Goal: Task Accomplishment & Management: Manage account settings

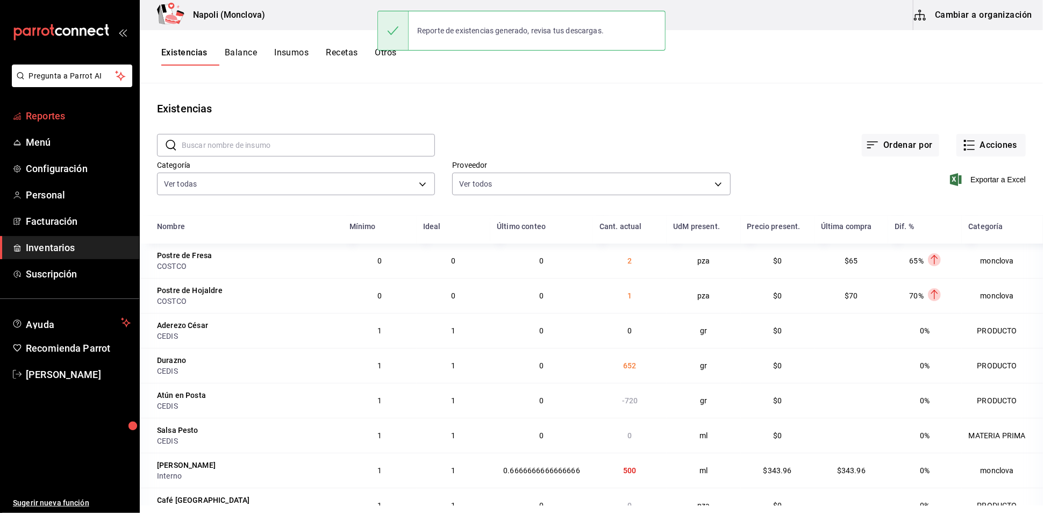
click at [71, 123] on span "Reportes" at bounding box center [78, 116] width 105 height 15
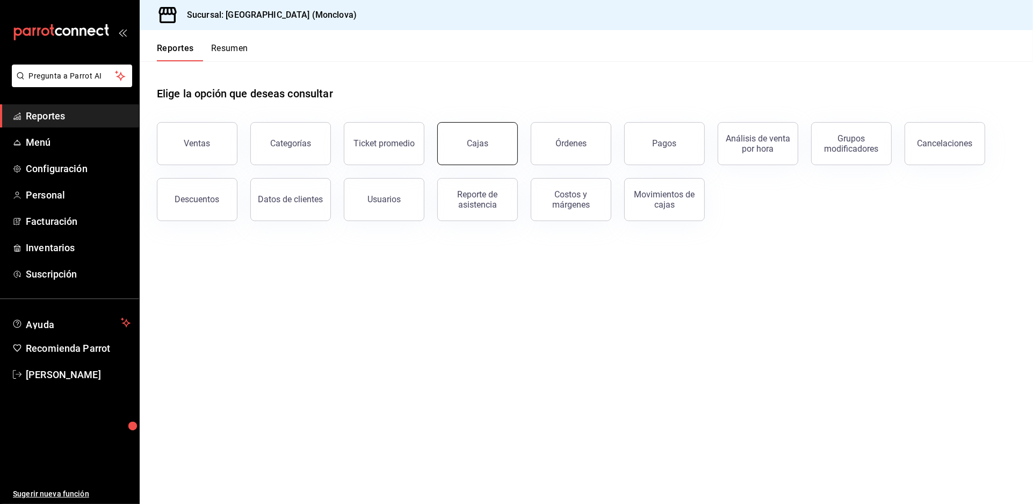
click at [468, 158] on link "Cajas" at bounding box center [477, 143] width 81 height 43
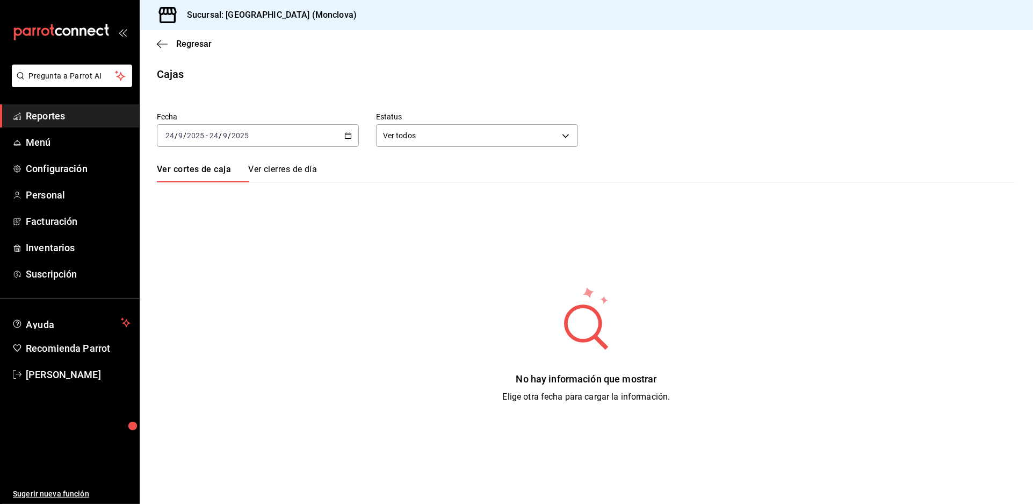
click at [352, 139] on icon "button" at bounding box center [348, 136] width 8 height 8
click at [245, 294] on span "Rango de fechas" at bounding box center [207, 288] width 83 height 11
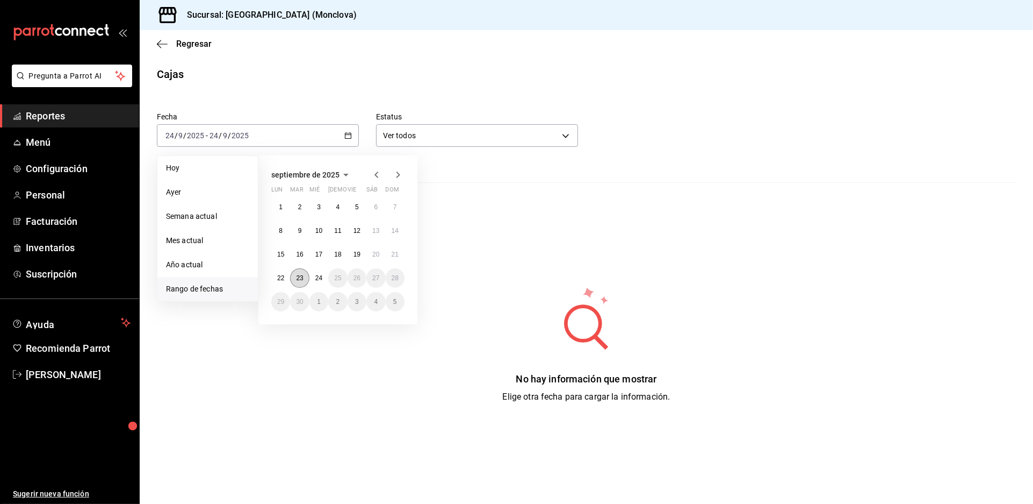
click at [303, 282] on abbr "23" at bounding box center [299, 278] width 7 height 8
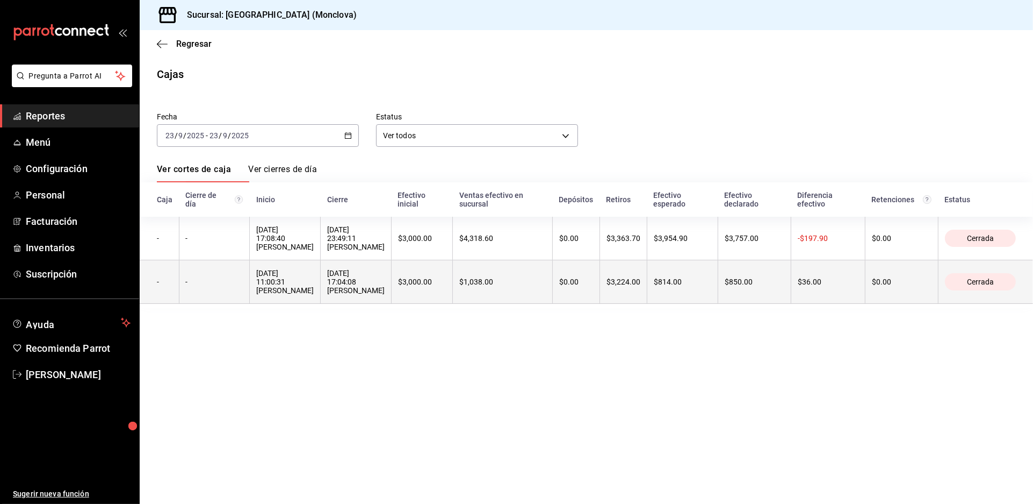
click at [392, 304] on th "[DATE] 17:04:08 [PERSON_NAME]" at bounding box center [356, 282] width 71 height 44
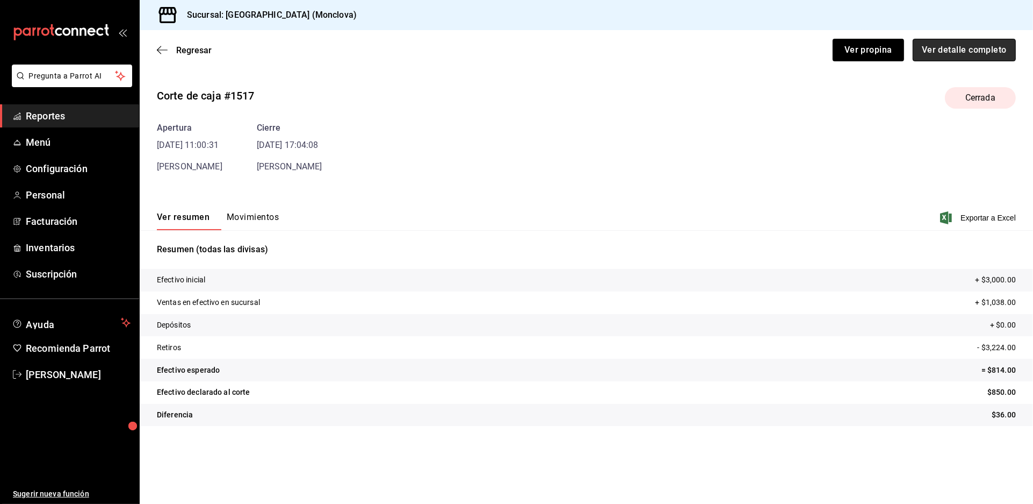
click at [940, 56] on button "Ver detalle completo" at bounding box center [964, 50] width 103 height 23
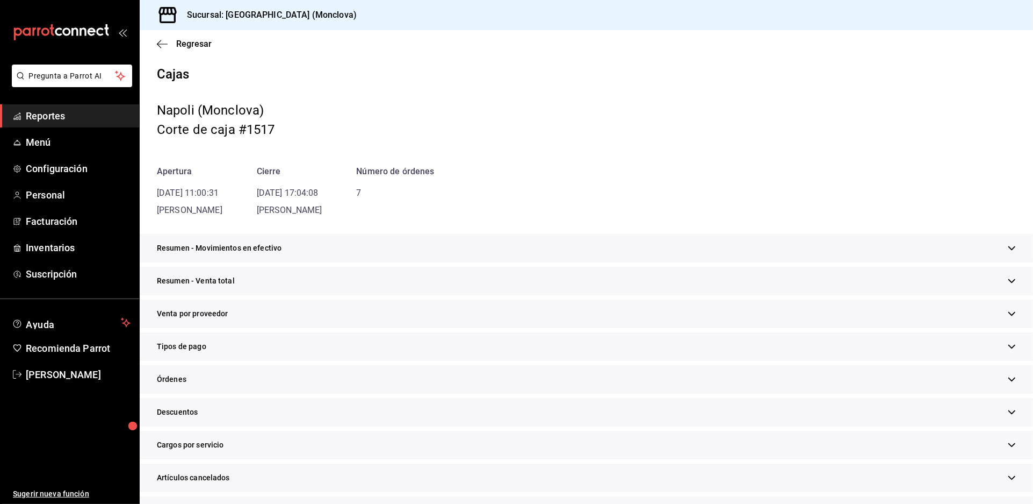
click at [435, 295] on div "Resumen - Venta total" at bounding box center [587, 281] width 894 height 28
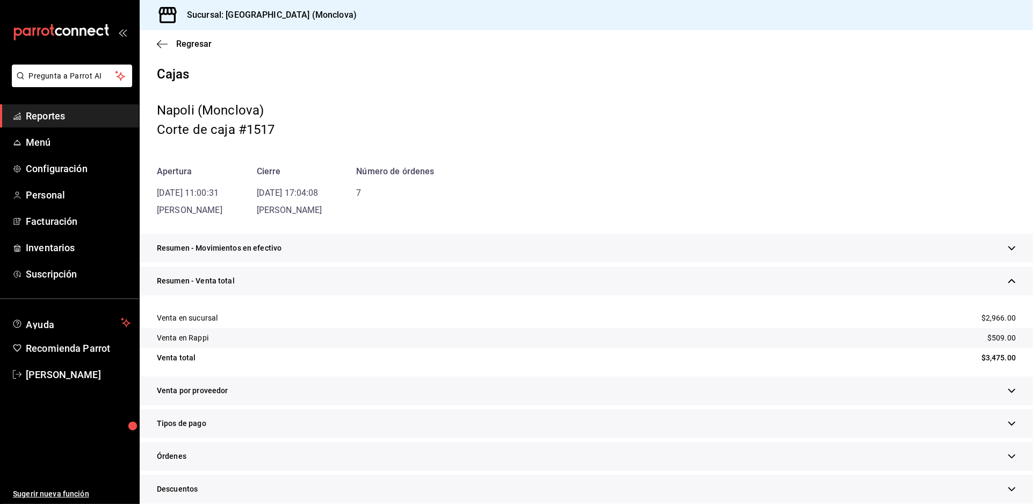
click at [580, 262] on div "Resumen - Movimientos en efectivo" at bounding box center [587, 248] width 894 height 28
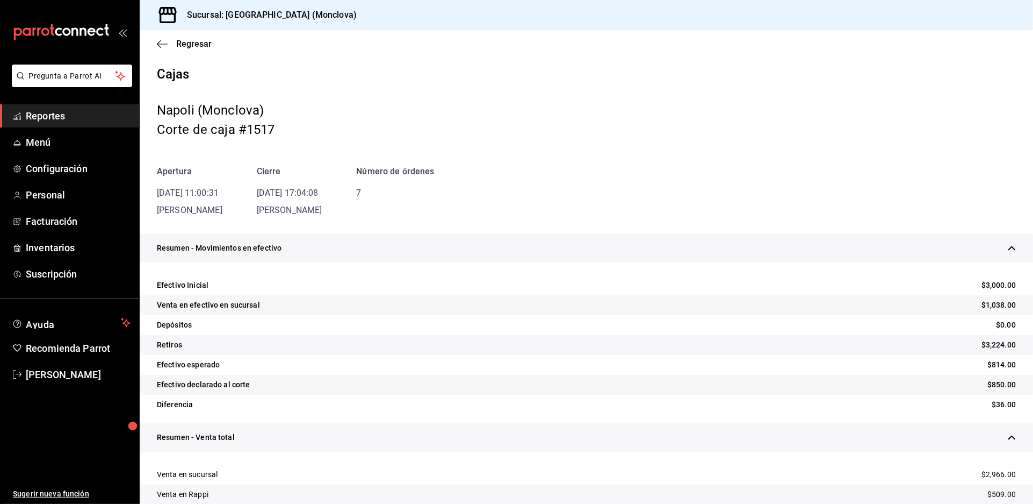
click at [580, 262] on div "Resumen - Movimientos en efectivo" at bounding box center [587, 248] width 894 height 28
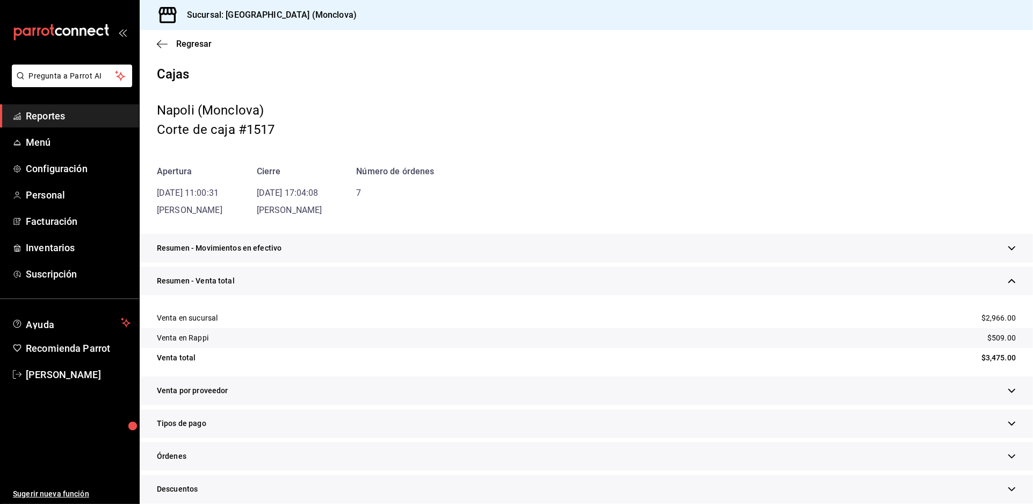
click at [580, 262] on div "Resumen - Movimientos en efectivo" at bounding box center [587, 248] width 894 height 28
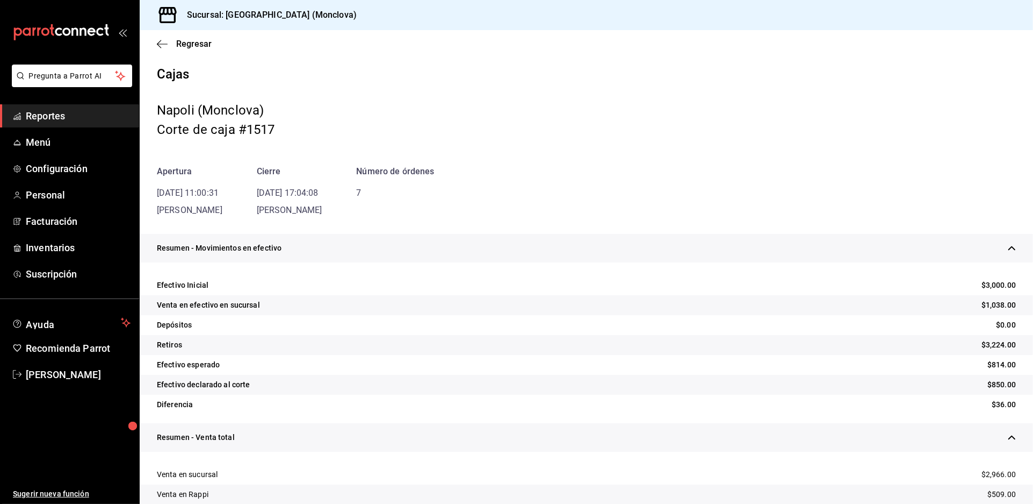
click at [580, 262] on div "Resumen - Movimientos en efectivo" at bounding box center [587, 248] width 894 height 28
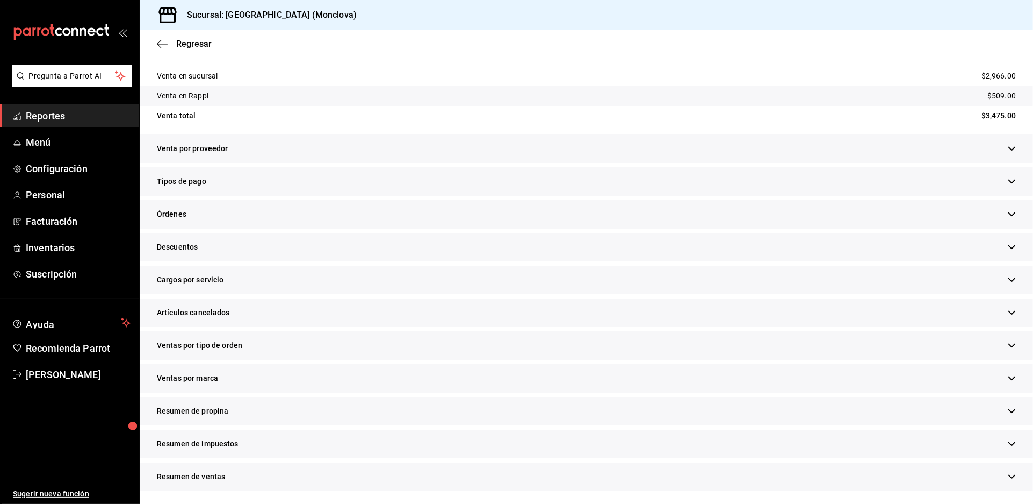
scroll to position [298, 0]
click at [301, 261] on div "Descuentos" at bounding box center [587, 247] width 894 height 28
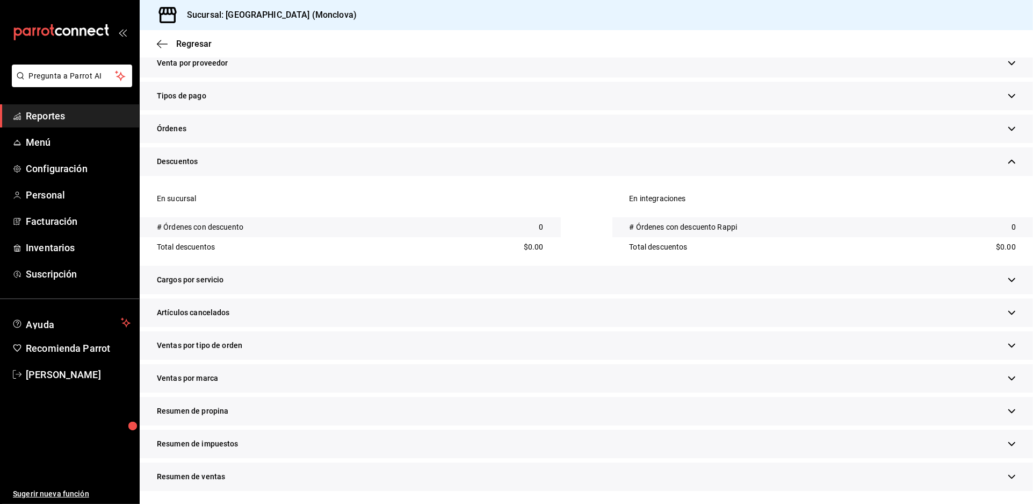
scroll to position [460, 0]
click at [339, 298] on div "Artículos cancelados" at bounding box center [587, 312] width 894 height 28
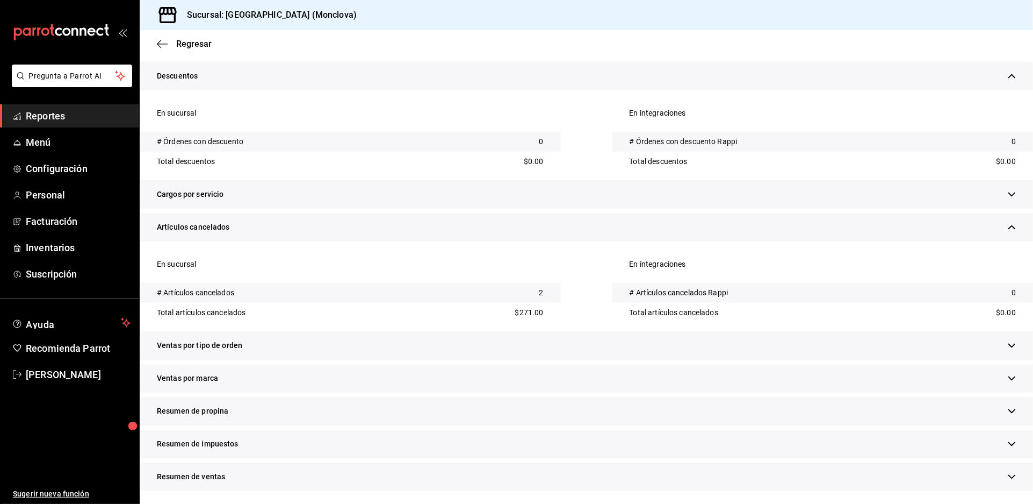
scroll to position [563, 0]
click at [404, 334] on div "Ventas por tipo de orden" at bounding box center [587, 345] width 894 height 28
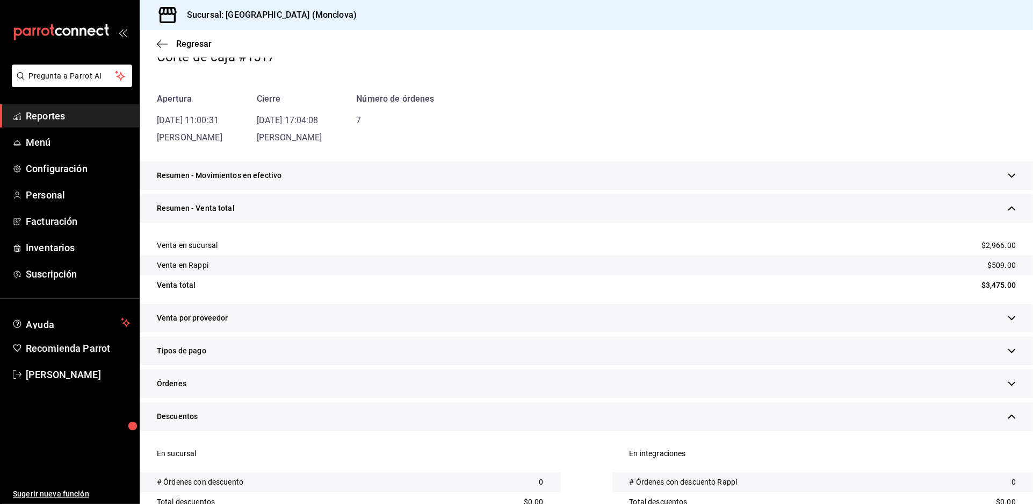
scroll to position [0, 0]
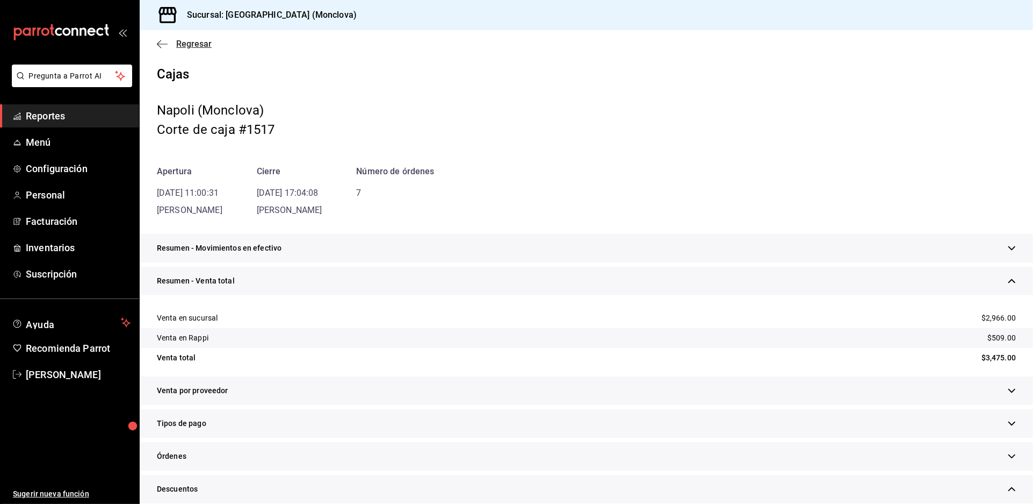
click at [178, 49] on span "Regresar" at bounding box center [184, 44] width 55 height 10
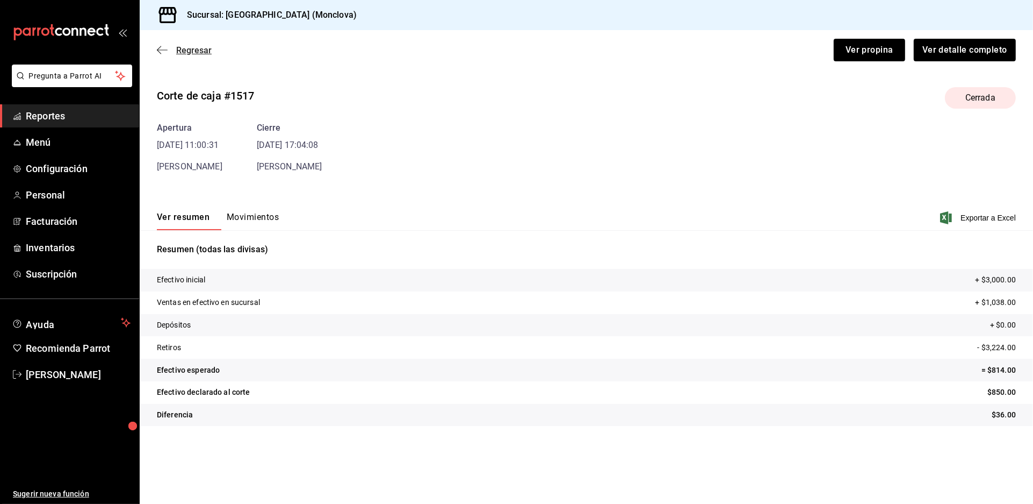
click at [193, 58] on div "Regresar Ver propina Ver detalle completo" at bounding box center [587, 50] width 894 height 40
click at [193, 55] on span "Regresar" at bounding box center [193, 50] width 35 height 10
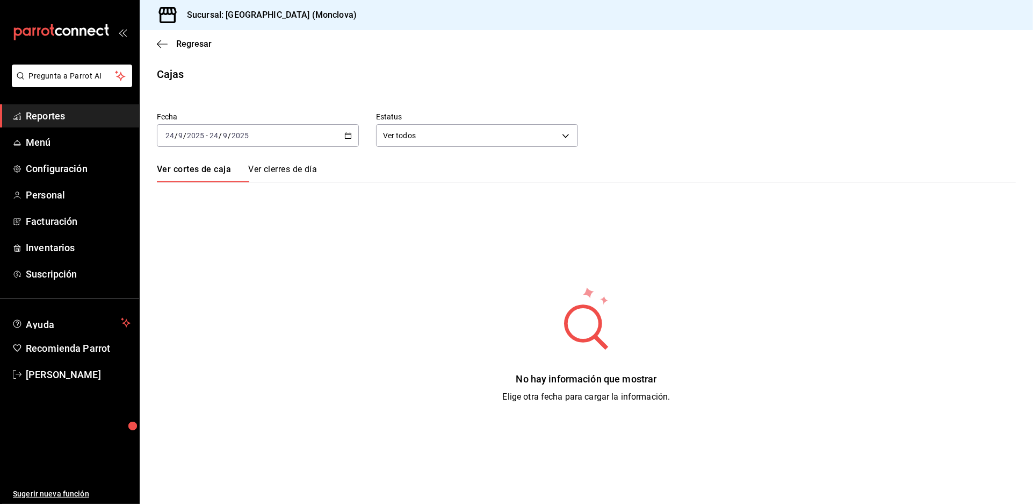
click at [348, 147] on div "[DATE] [DATE] - [DATE] [DATE]" at bounding box center [258, 135] width 202 height 23
click at [233, 295] on span "Rango de fechas" at bounding box center [207, 288] width 83 height 11
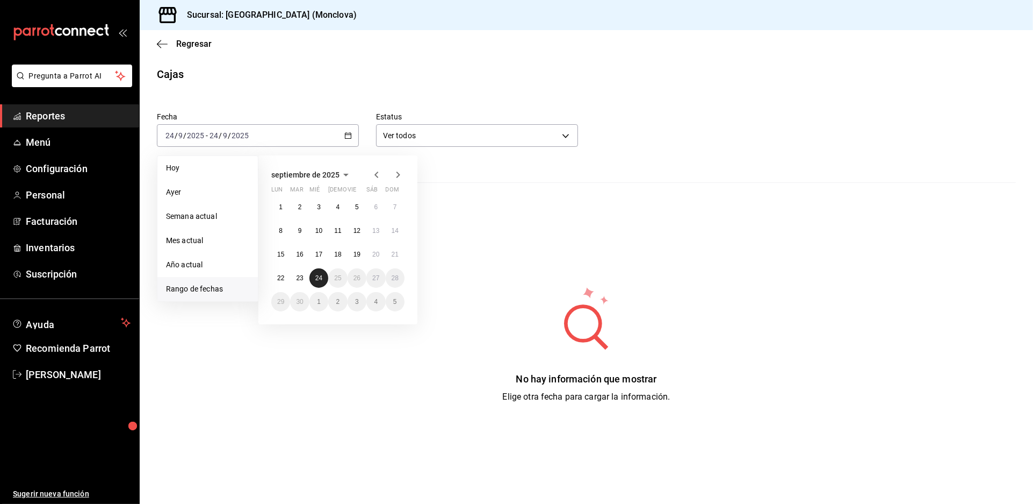
click at [318, 286] on button "24" at bounding box center [319, 277] width 19 height 19
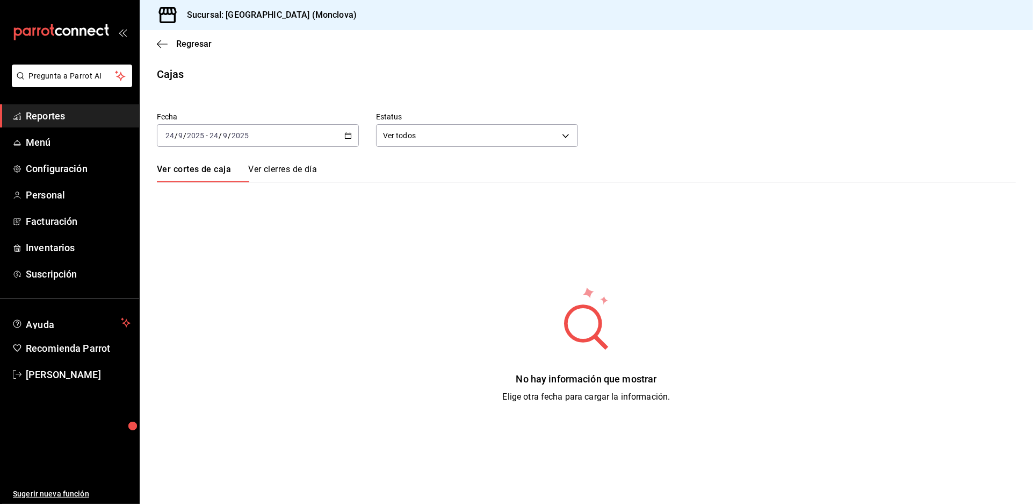
click at [352, 139] on icon "button" at bounding box center [348, 136] width 8 height 8
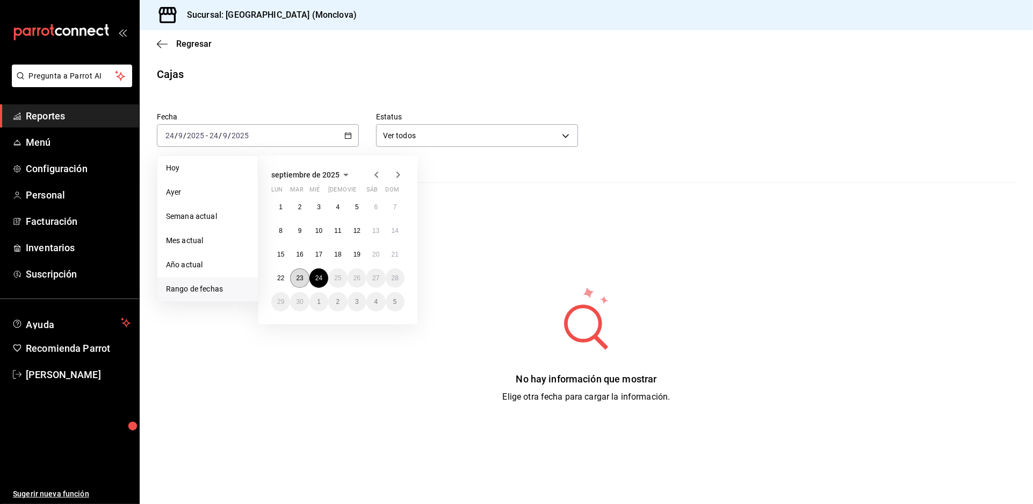
click at [303, 282] on abbr "23" at bounding box center [299, 278] width 7 height 8
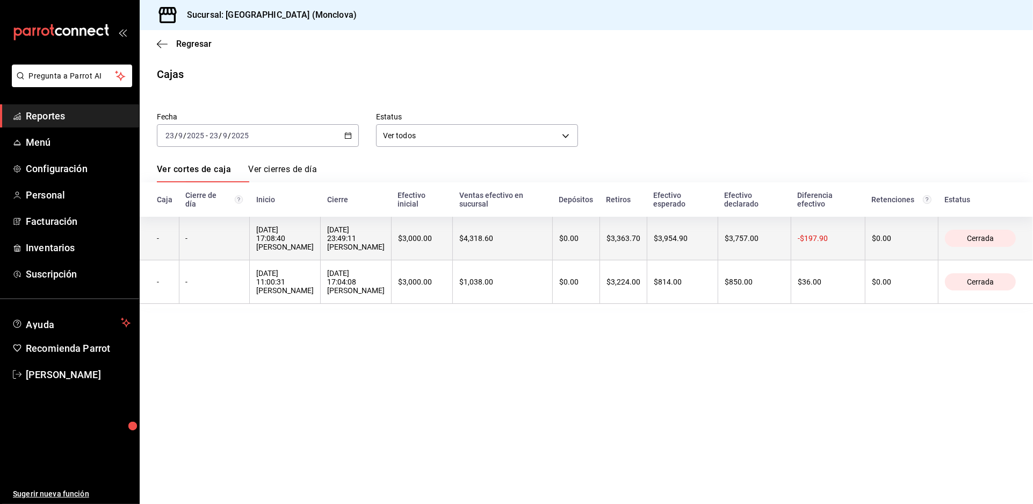
click at [314, 251] on div "[DATE] 17:08:40 [PERSON_NAME]" at bounding box center [285, 238] width 58 height 26
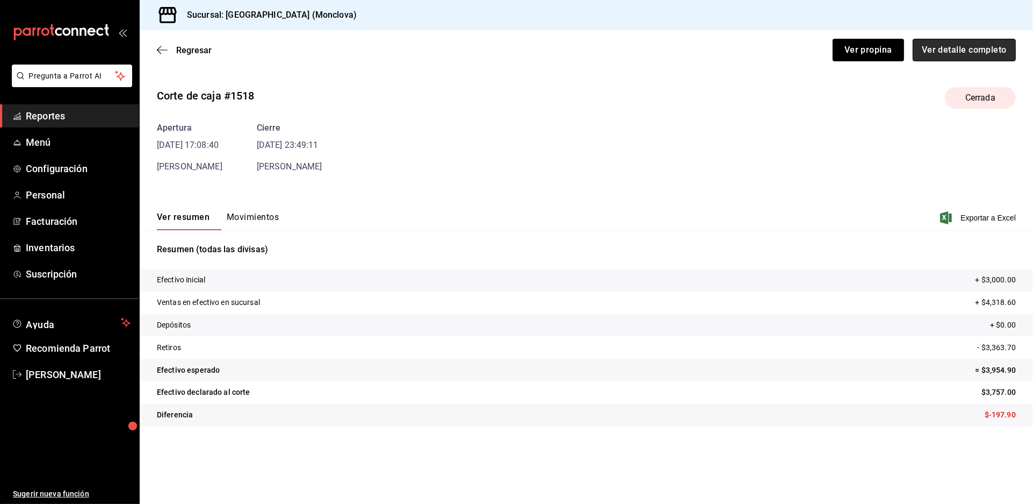
click at [932, 54] on button "Ver detalle completo" at bounding box center [964, 50] width 103 height 23
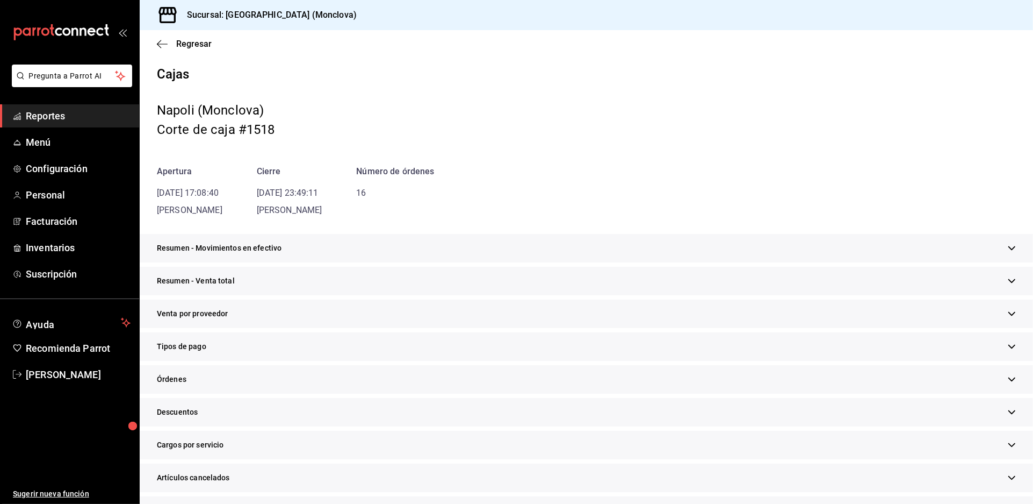
click at [539, 295] on div "Resumen - Venta total" at bounding box center [587, 281] width 894 height 28
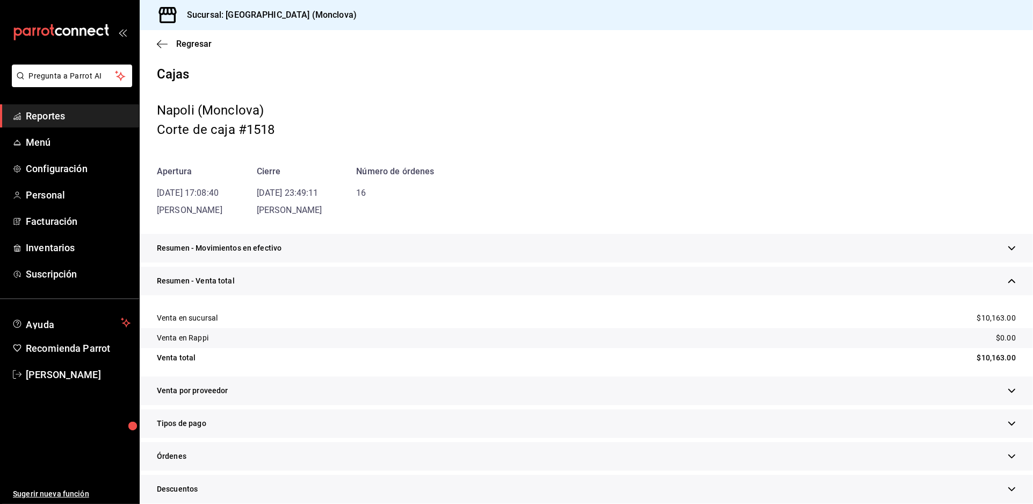
click at [606, 262] on div "Resumen - Movimientos en efectivo" at bounding box center [587, 248] width 894 height 28
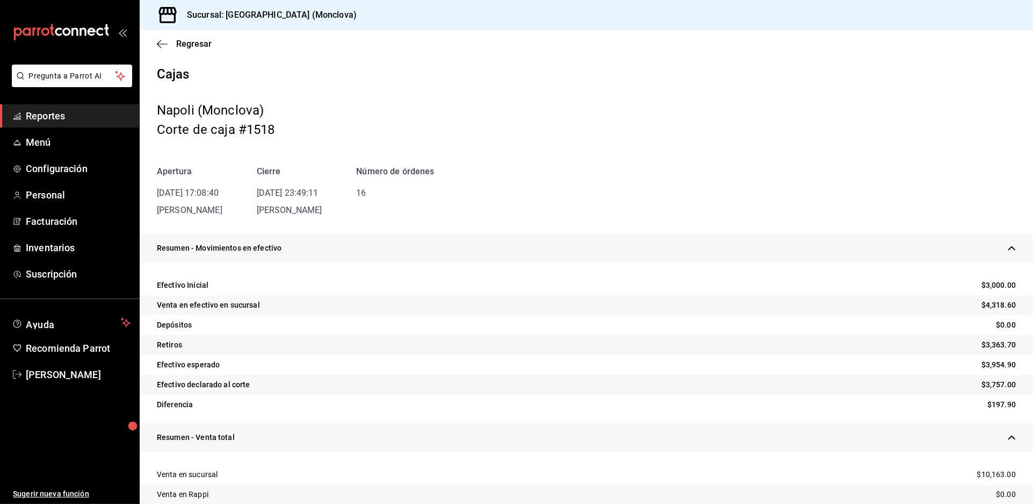
click at [629, 193] on div "Apertura [DATE] 17:08:40 [PERSON_NAME] Cierre [DATE] 23:49:11 [PERSON_NAME] Núm…" at bounding box center [586, 191] width 859 height 52
click at [564, 262] on div "Resumen - Movimientos en efectivo" at bounding box center [587, 248] width 894 height 28
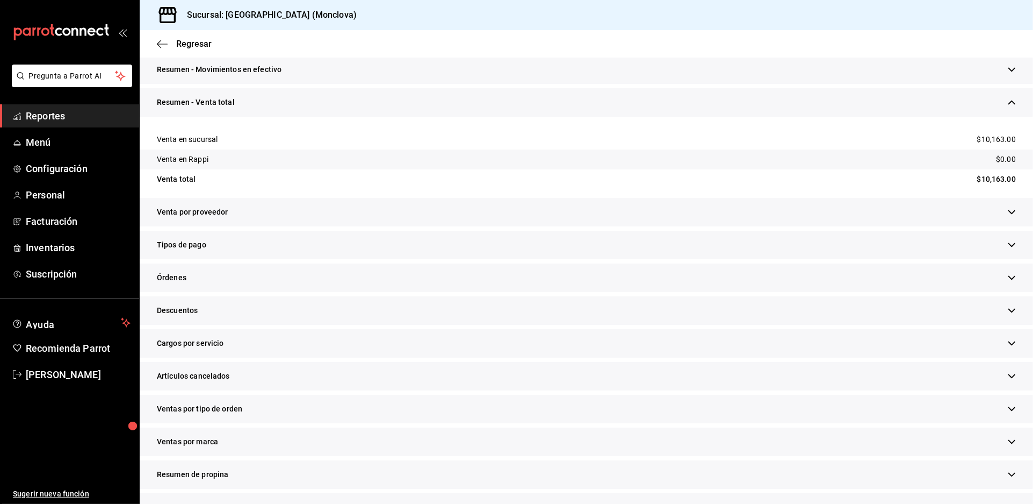
scroll to position [179, 0]
click at [360, 324] on div "Descuentos" at bounding box center [587, 310] width 894 height 28
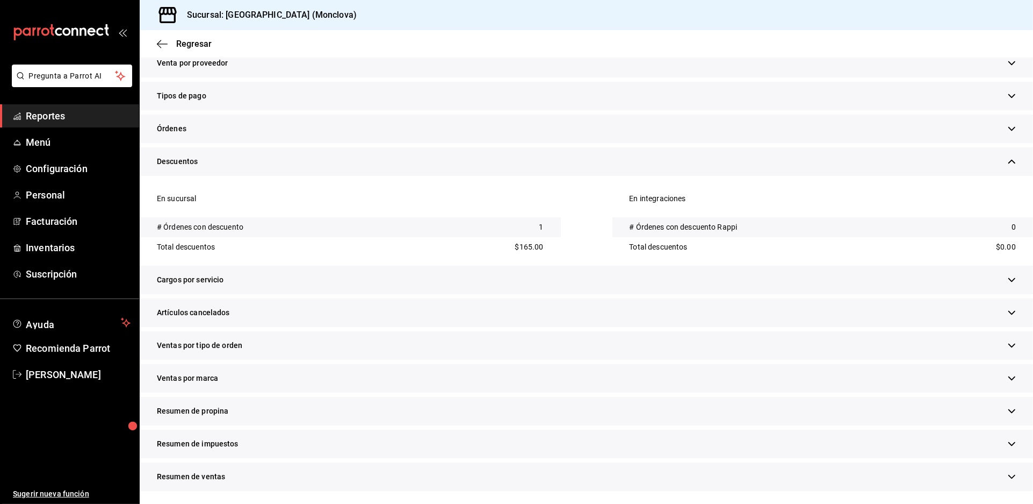
scroll to position [460, 0]
click at [416, 298] on div "Artículos cancelados" at bounding box center [587, 312] width 894 height 28
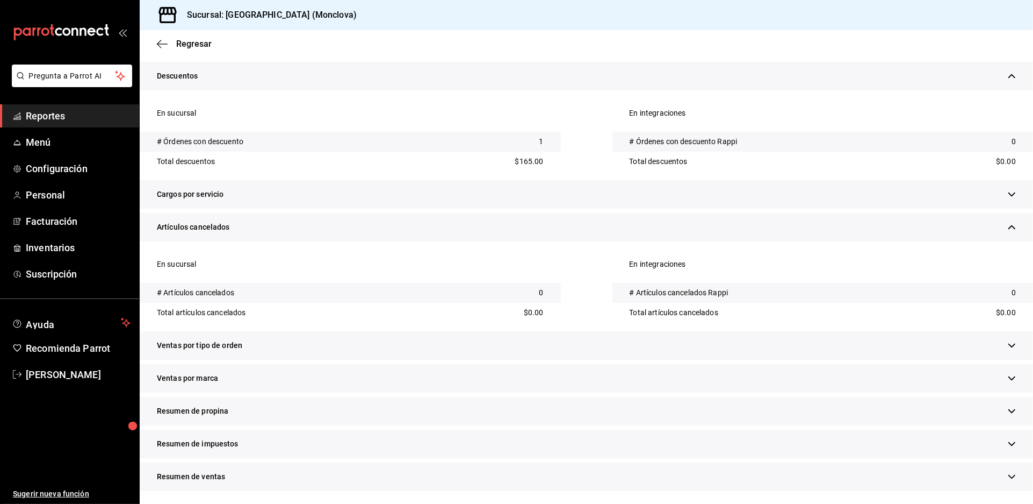
click at [415, 331] on div "Ventas por tipo de orden" at bounding box center [587, 345] width 894 height 28
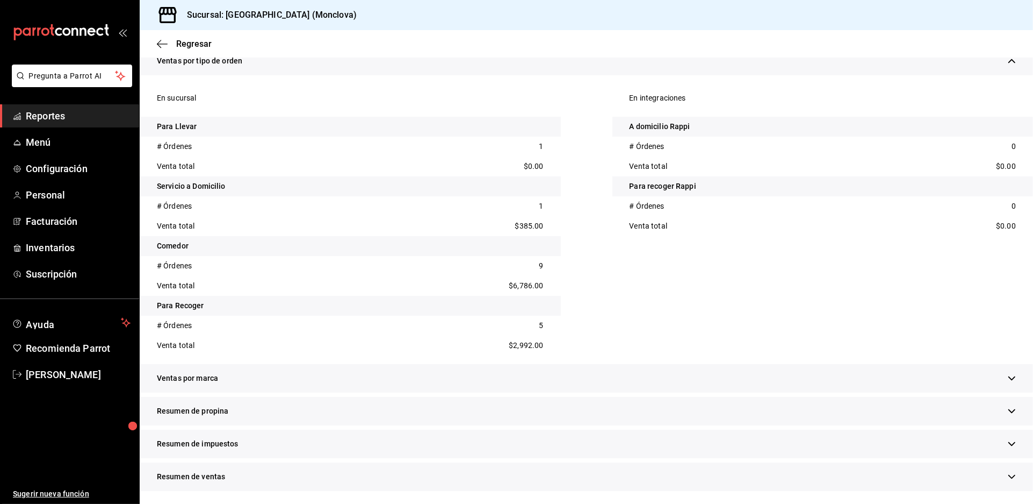
scroll to position [861, 0]
click at [90, 123] on span "Reportes" at bounding box center [78, 116] width 105 height 15
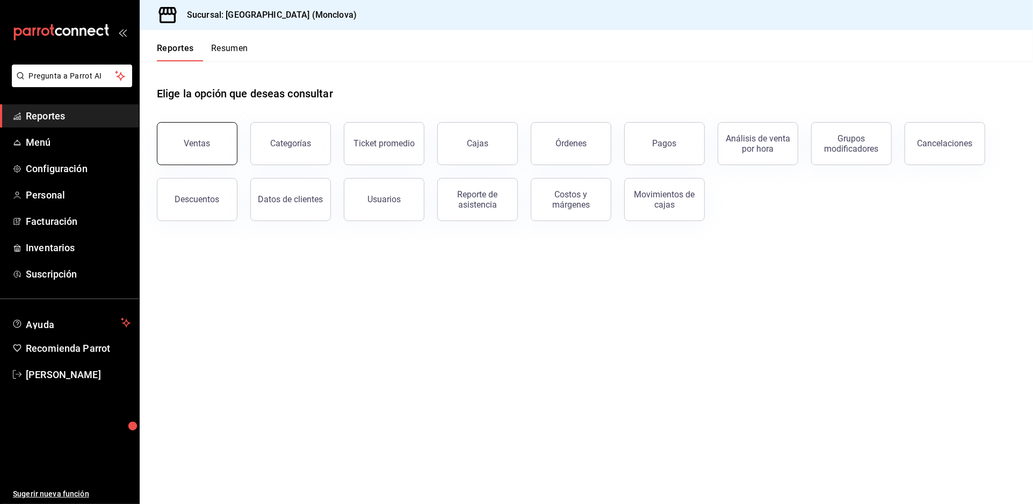
click at [206, 157] on button "Ventas" at bounding box center [197, 143] width 81 height 43
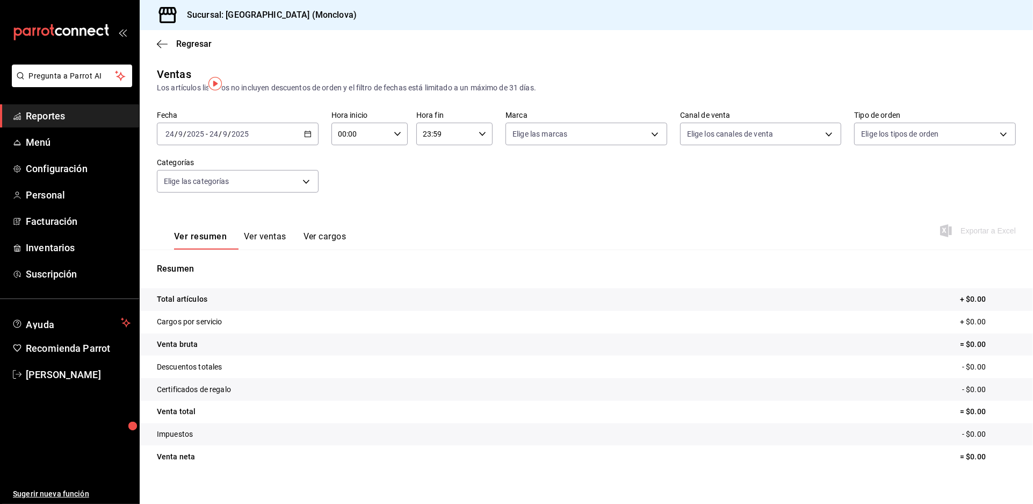
click at [312, 141] on div "[DATE] [DATE] - [DATE] [DATE]" at bounding box center [238, 134] width 162 height 23
click at [249, 270] on li "Rango de fechas" at bounding box center [207, 263] width 100 height 24
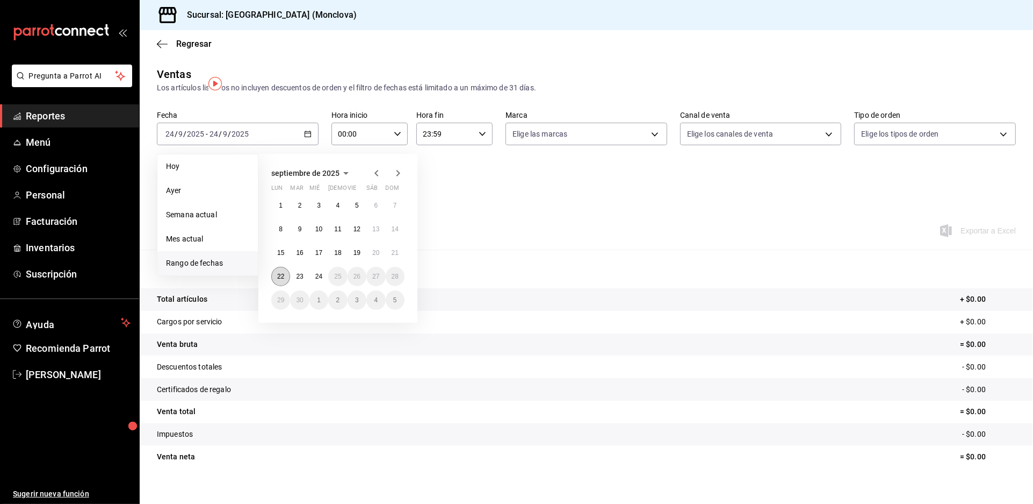
click at [284, 280] on abbr "22" at bounding box center [280, 276] width 7 height 8
click at [303, 280] on abbr "23" at bounding box center [299, 276] width 7 height 8
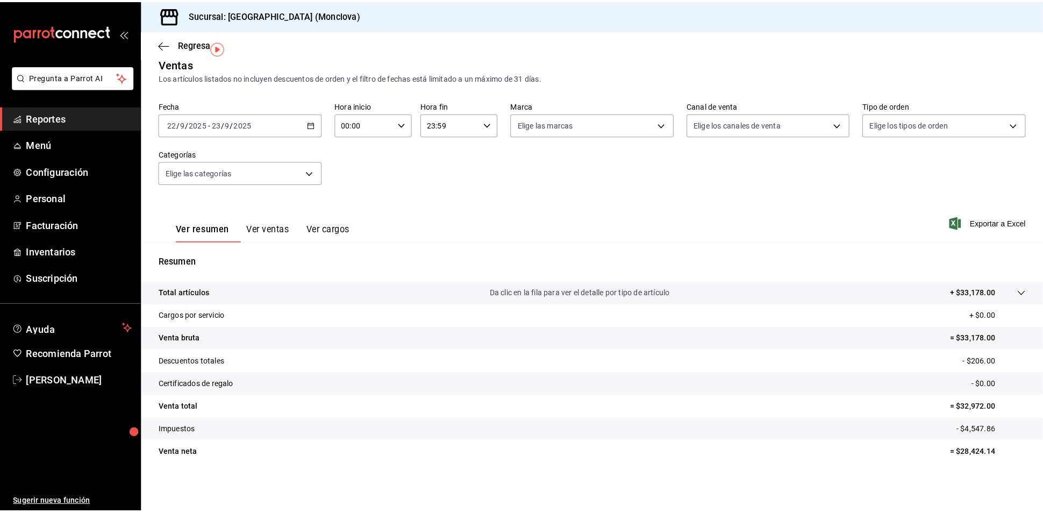
scroll to position [37, 0]
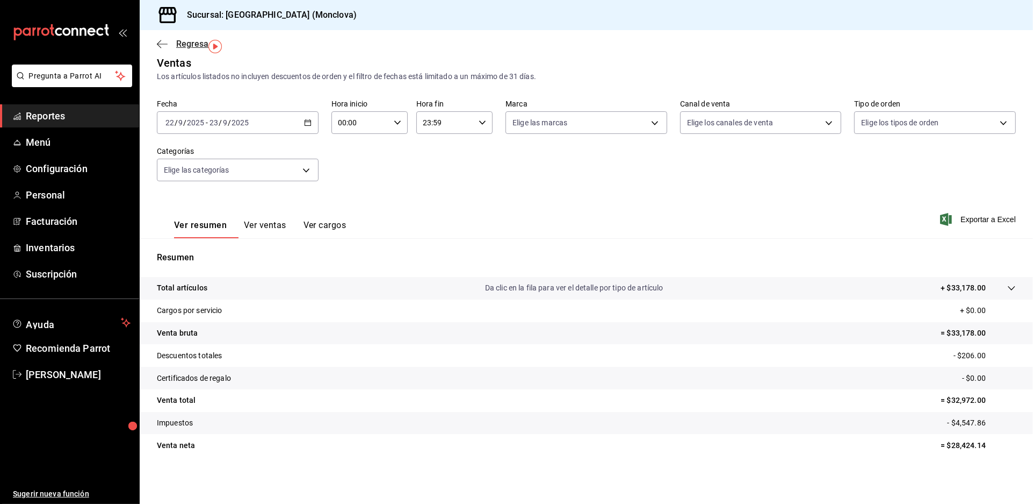
click at [182, 48] on span "Regresar" at bounding box center [193, 44] width 35 height 10
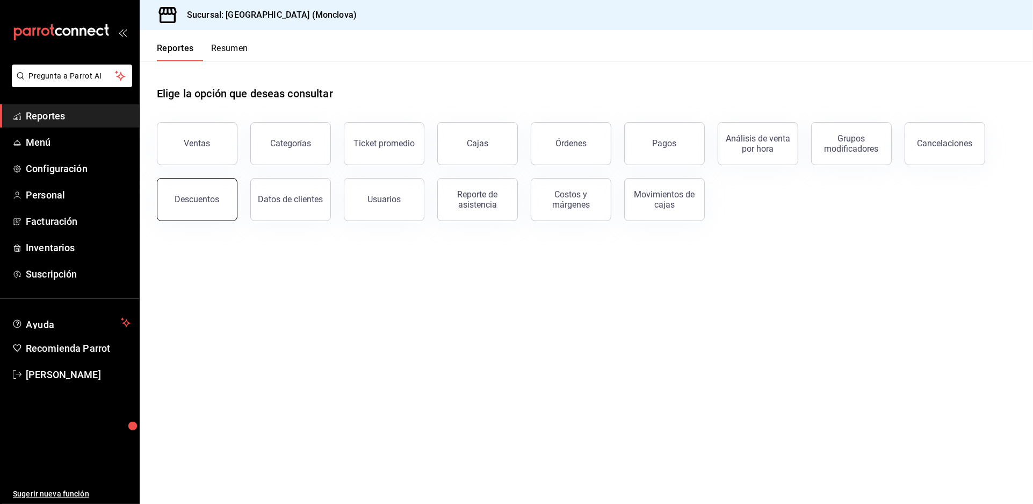
click at [205, 221] on button "Descuentos" at bounding box center [197, 199] width 81 height 43
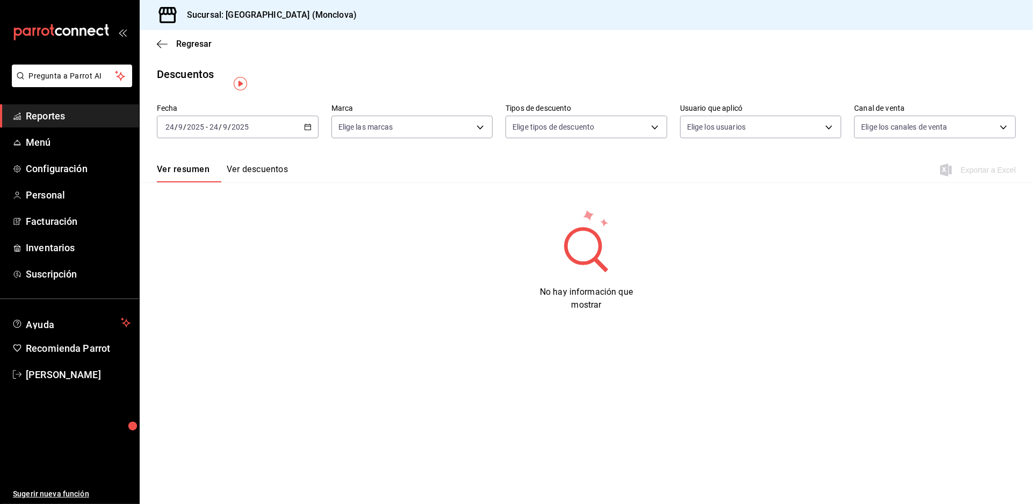
click at [311, 131] on icon "button" at bounding box center [308, 127] width 8 height 8
click at [193, 285] on span "Rango de fechas" at bounding box center [207, 280] width 83 height 11
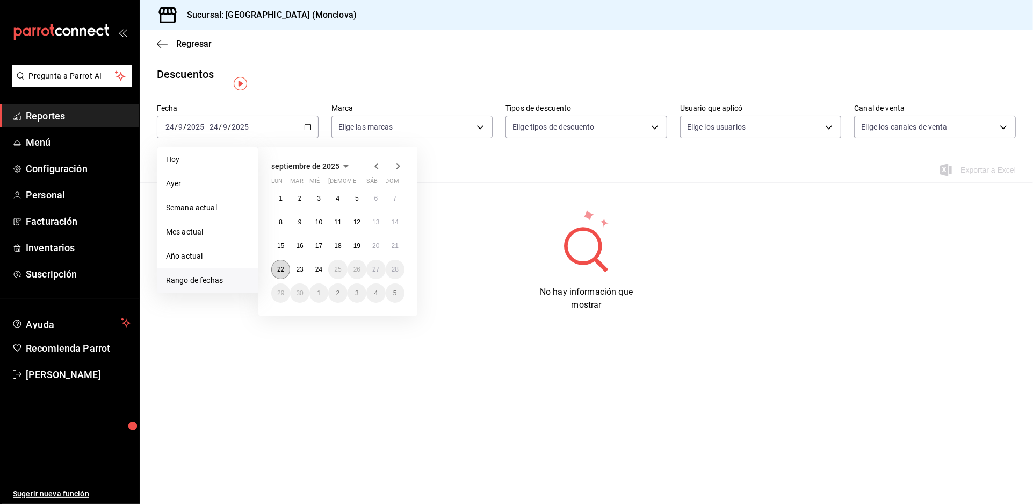
click at [278, 278] on button "22" at bounding box center [280, 269] width 19 height 19
click at [302, 273] on abbr "23" at bounding box center [299, 269] width 7 height 8
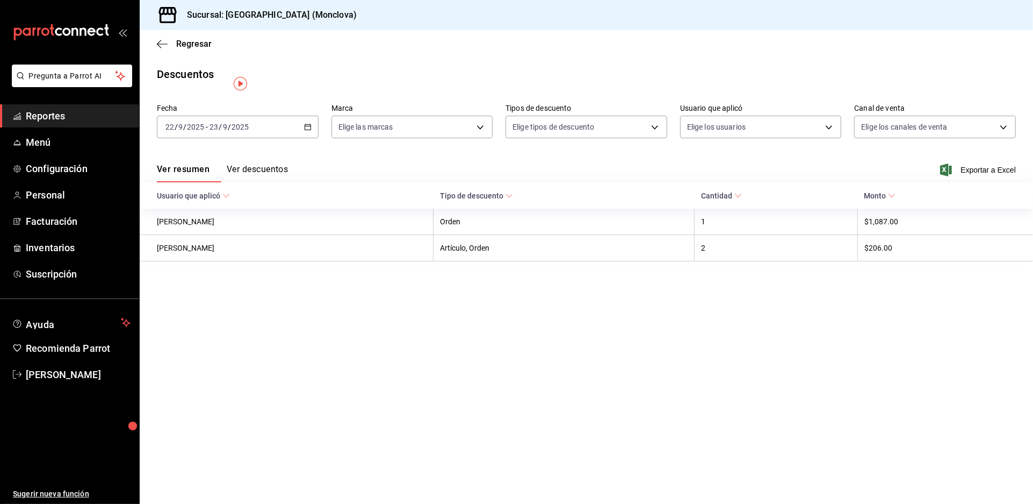
click at [288, 175] on div "Ver resumen Ver descuentos Exportar a Excel" at bounding box center [587, 166] width 894 height 31
click at [288, 180] on button "Ver descuentos" at bounding box center [257, 173] width 61 height 18
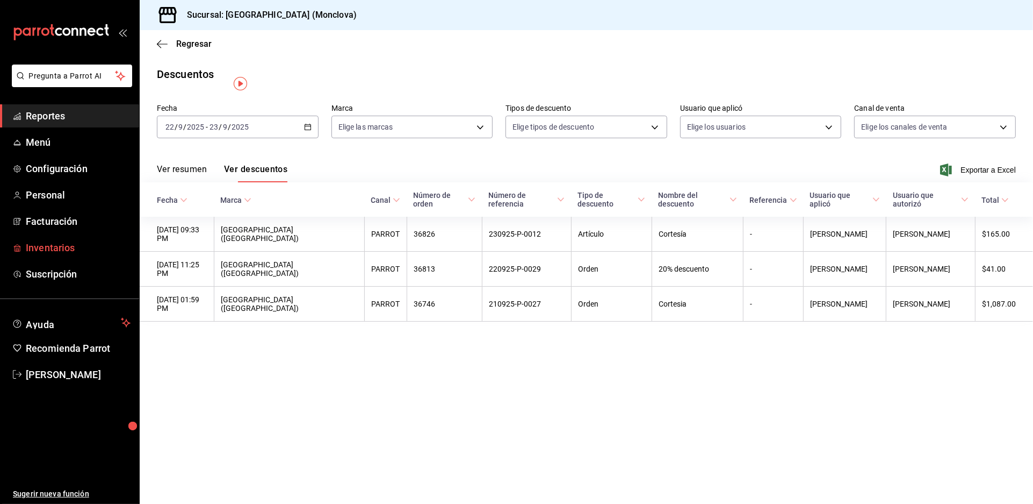
click at [72, 259] on link "Inventarios" at bounding box center [69, 247] width 139 height 23
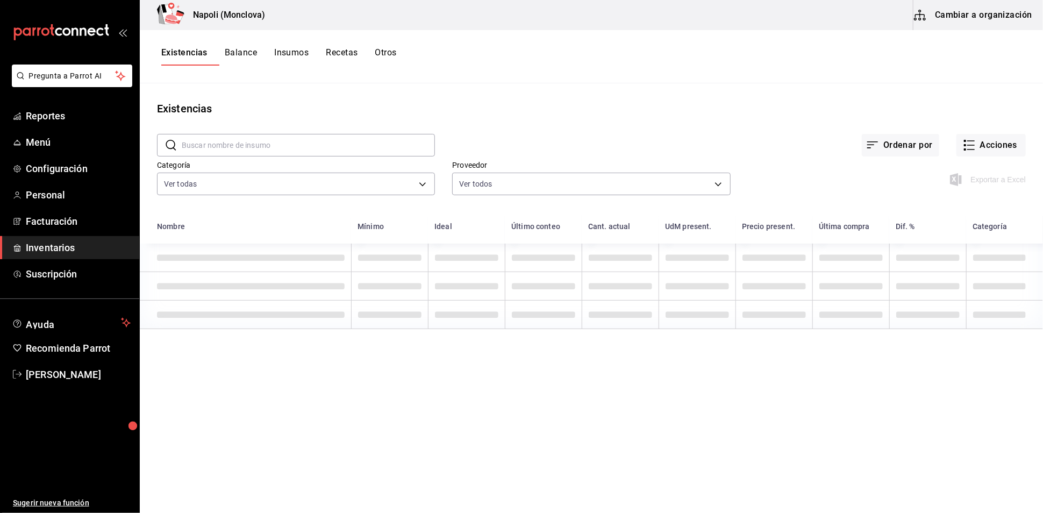
click at [342, 149] on input "text" at bounding box center [308, 144] width 253 height 21
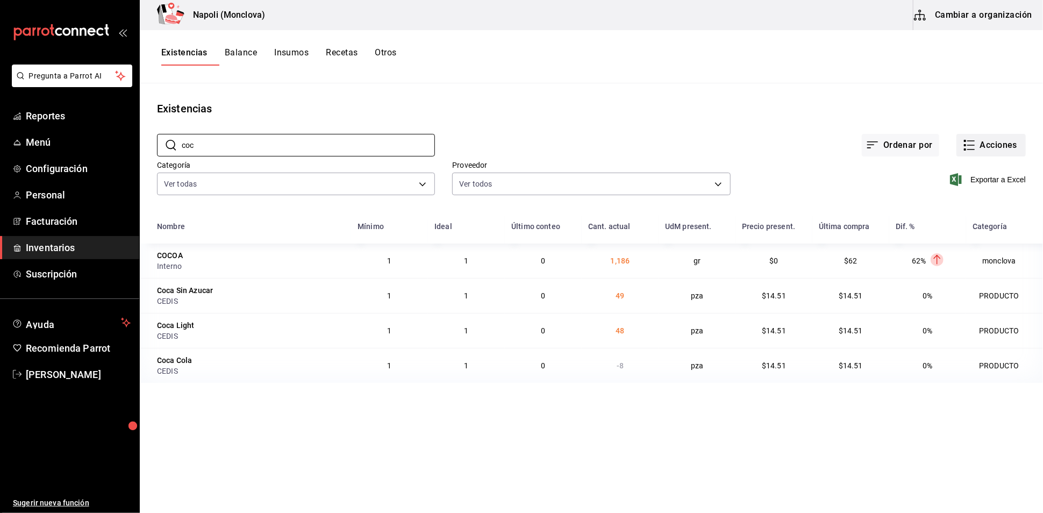
type input "coc"
click at [977, 156] on button "Acciones" at bounding box center [990, 145] width 69 height 23
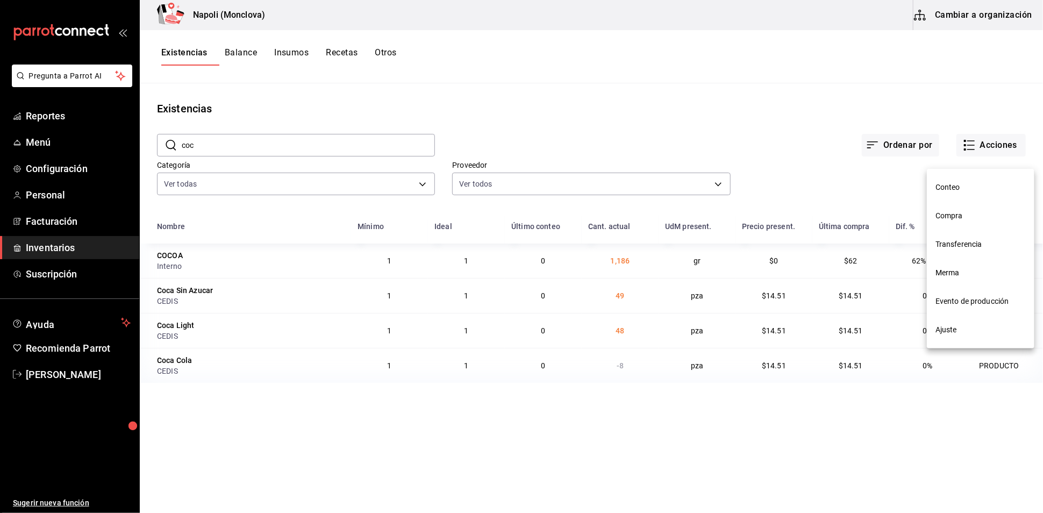
drag, startPoint x: 979, startPoint y: 216, endPoint x: 966, endPoint y: 176, distance: 41.6
click at [980, 217] on span "Compra" at bounding box center [980, 215] width 90 height 11
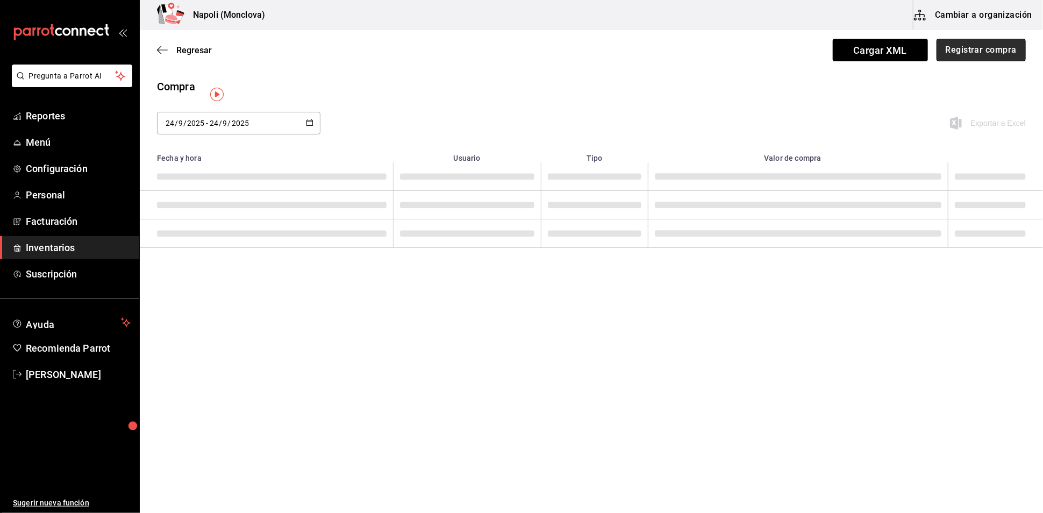
click at [947, 57] on button "Registrar compra" at bounding box center [980, 50] width 89 height 23
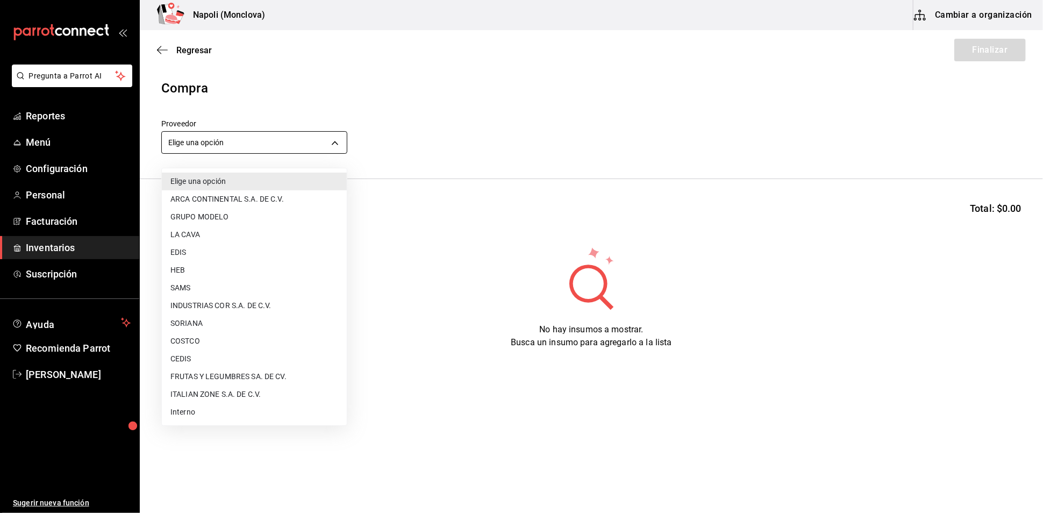
click at [330, 145] on body "Pregunta a Parrot AI Reportes Menú Configuración Personal Facturación Inventari…" at bounding box center [521, 226] width 1043 height 452
click at [237, 364] on li "CEDIS" at bounding box center [254, 359] width 185 height 18
type input "8bbbf040-4be4-464d-a164-6baf154bd563"
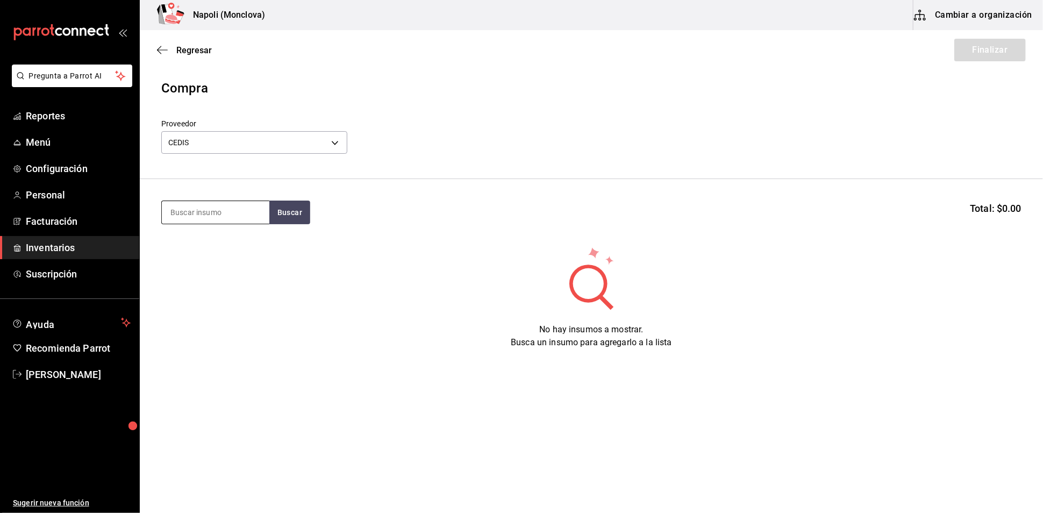
click at [221, 224] on input at bounding box center [215, 212] width 107 height 23
type input "COCA"
click at [281, 218] on button "Buscar" at bounding box center [289, 212] width 41 height 24
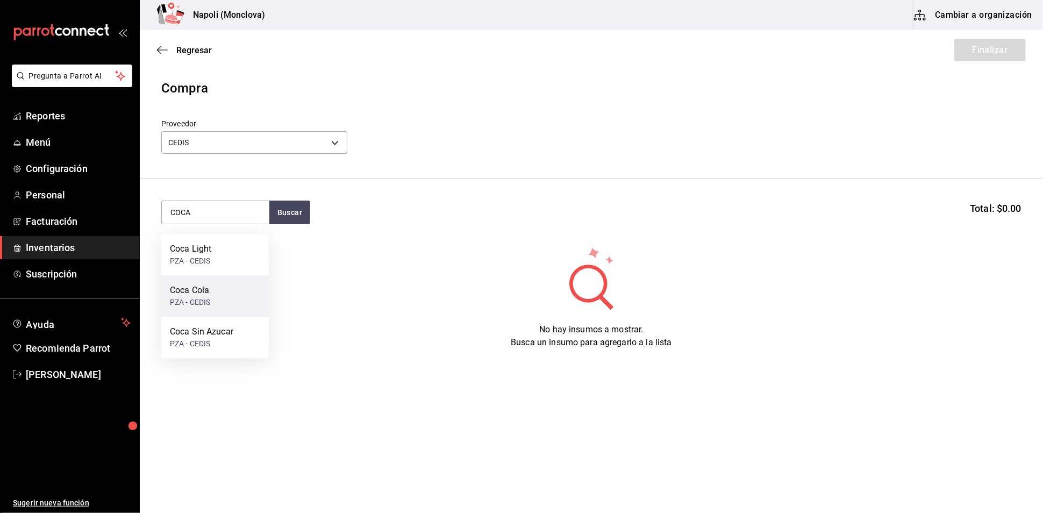
click at [226, 291] on div "Coca Cola PZA - CEDIS" at bounding box center [214, 295] width 107 height 41
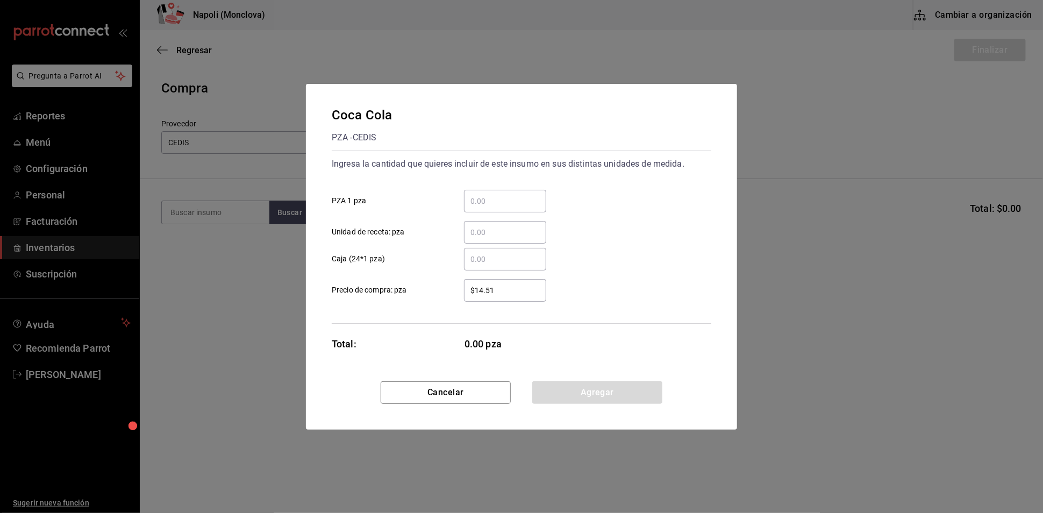
click at [493, 195] on input "​ PZA 1 pza" at bounding box center [505, 201] width 82 height 13
type input "48"
click at [599, 404] on button "Agregar" at bounding box center [597, 392] width 130 height 23
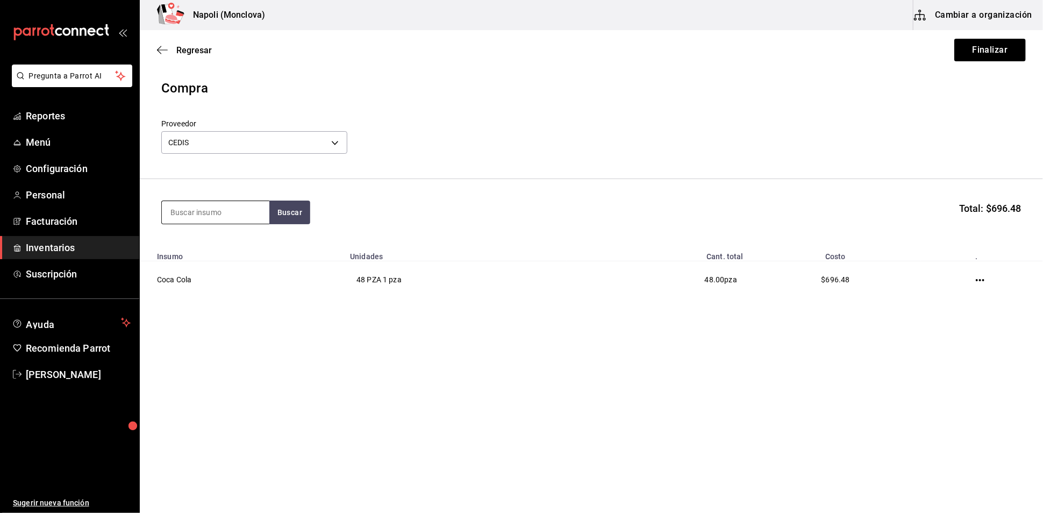
click at [210, 218] on input at bounding box center [215, 212] width 107 height 23
type input "COCA"
click at [234, 301] on div "Coca Sin Azucar PZA - CEDIS" at bounding box center [214, 295] width 107 height 41
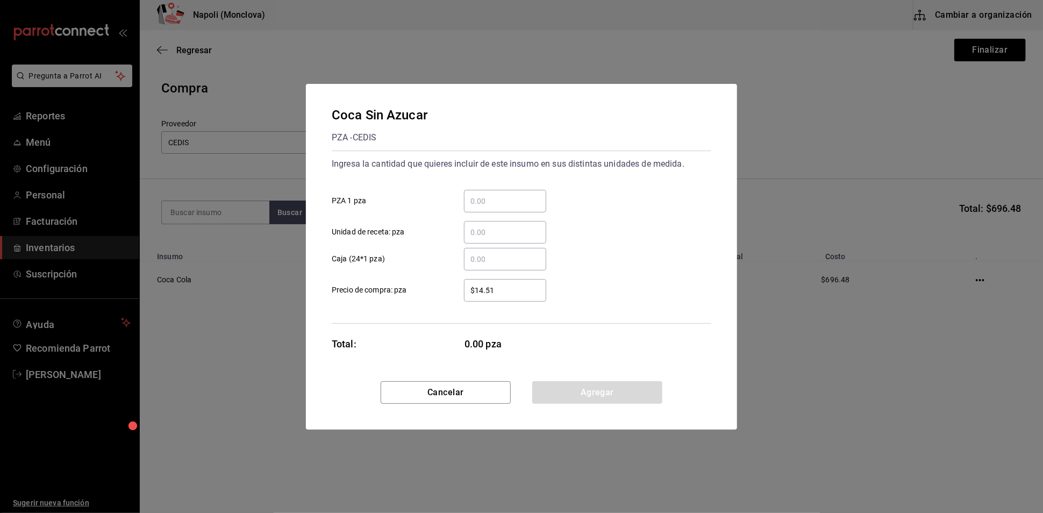
click at [470, 195] on input "​ PZA 1 pza" at bounding box center [505, 201] width 82 height 13
type input "24"
click at [551, 397] on button "Agregar" at bounding box center [597, 392] width 130 height 23
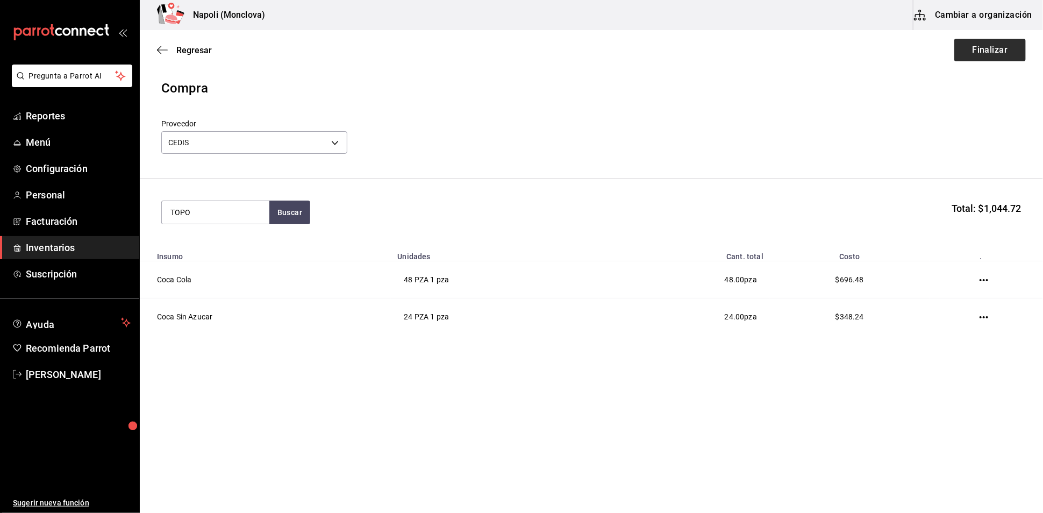
type input "TOPO"
click at [968, 60] on button "Finalizar" at bounding box center [989, 50] width 71 height 23
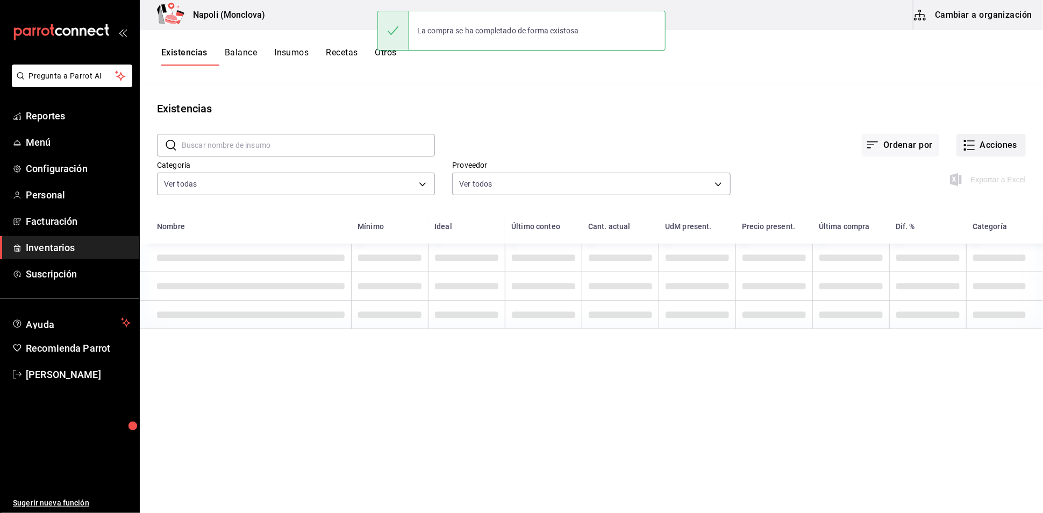
click at [990, 154] on button "Acciones" at bounding box center [990, 145] width 69 height 23
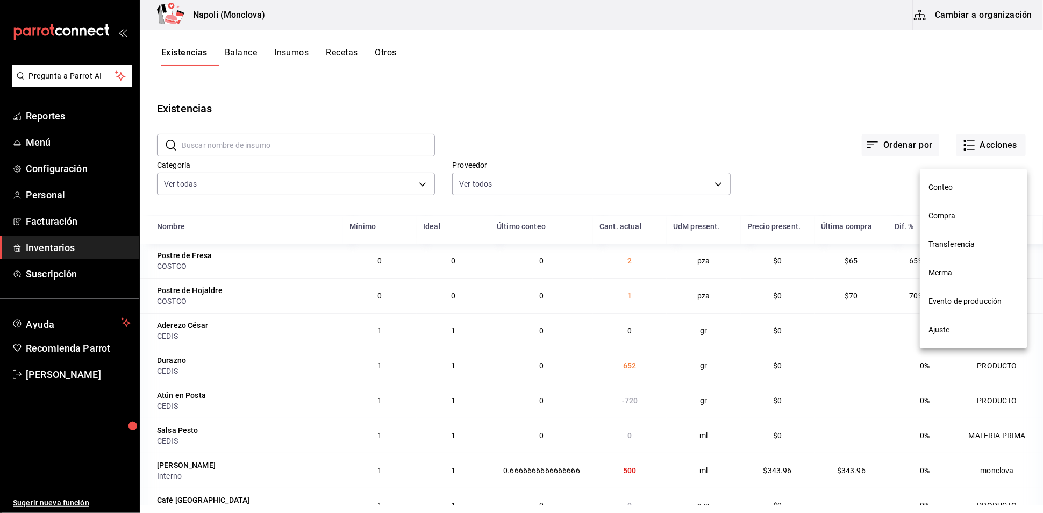
click at [968, 208] on li "Compra" at bounding box center [973, 216] width 107 height 28
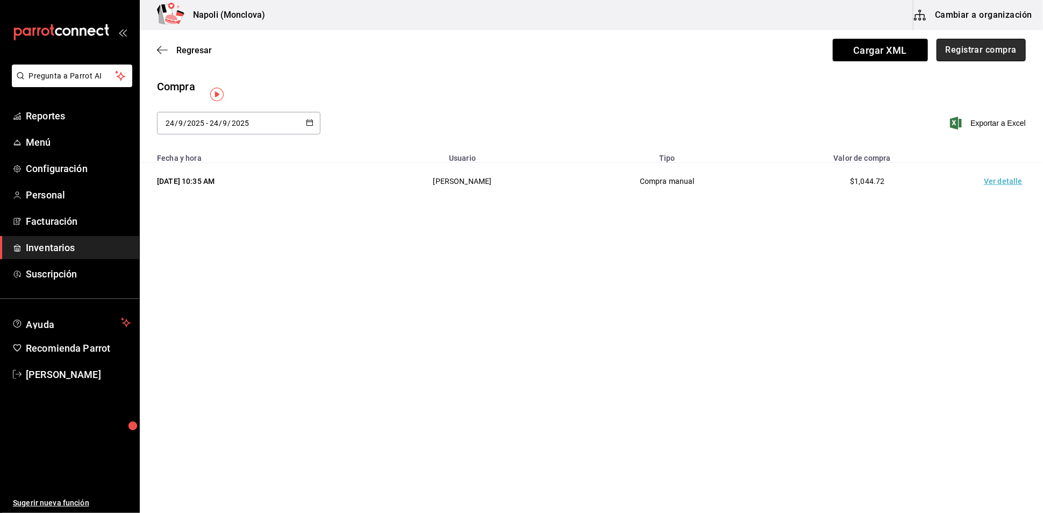
click at [995, 48] on button "Registrar compra" at bounding box center [980, 50] width 89 height 23
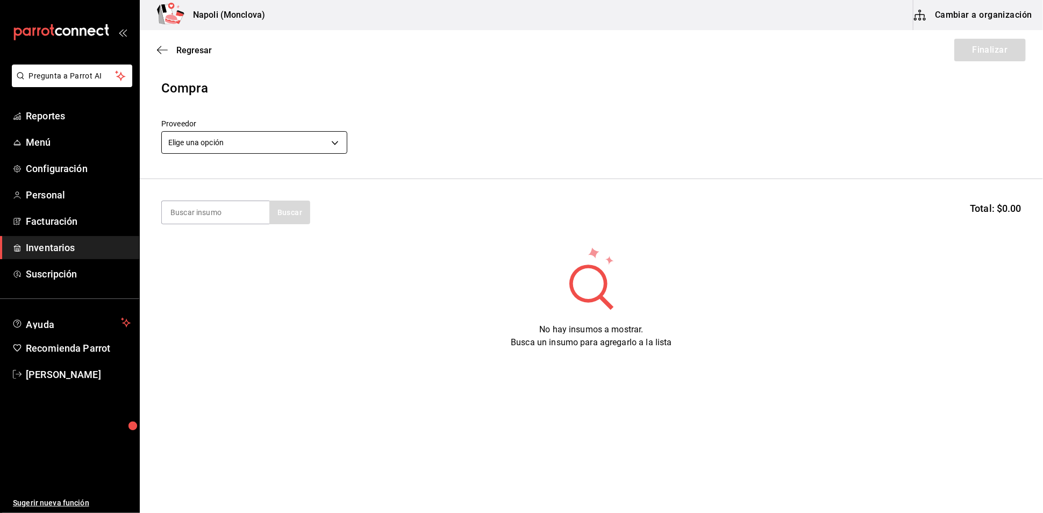
click at [335, 147] on body "Pregunta a Parrot AI Reportes Menú Configuración Personal Facturación Inventari…" at bounding box center [521, 226] width 1043 height 452
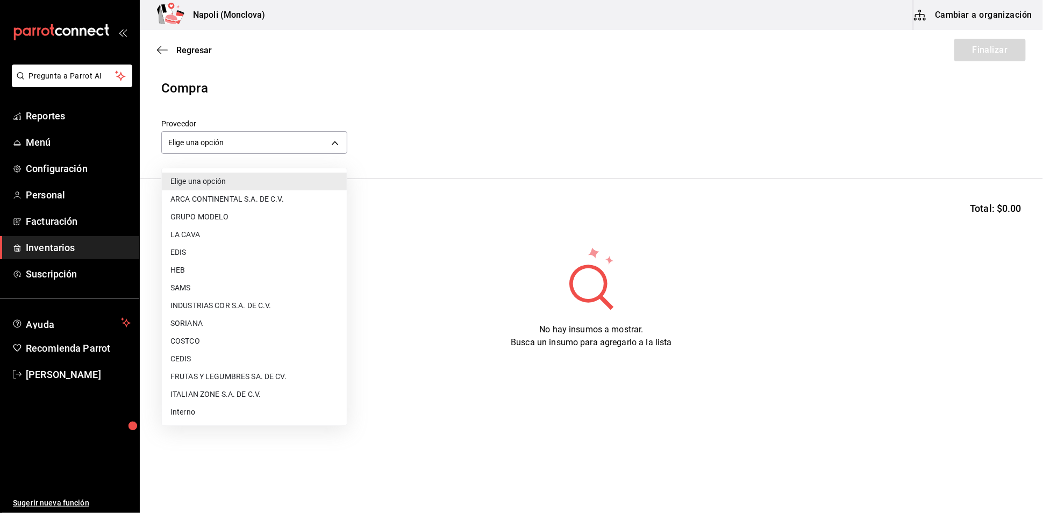
click at [272, 194] on li "ARCA CONTINENTAL S.A. DE C.V." at bounding box center [254, 199] width 185 height 18
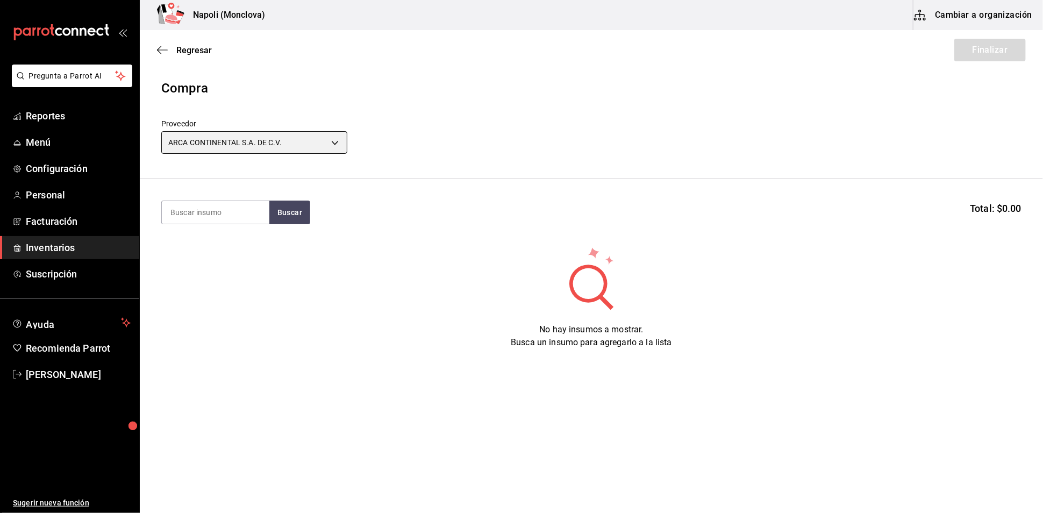
type input "20dab52d-5566-43c6-9ccf-f51c7596d89a"
click at [218, 217] on input at bounding box center [215, 212] width 107 height 23
type input "TOPO"
click at [338, 217] on div "TOPO Buscar Total: $0.00" at bounding box center [591, 212] width 860 height 24
click at [295, 220] on button "Buscar" at bounding box center [289, 212] width 41 height 24
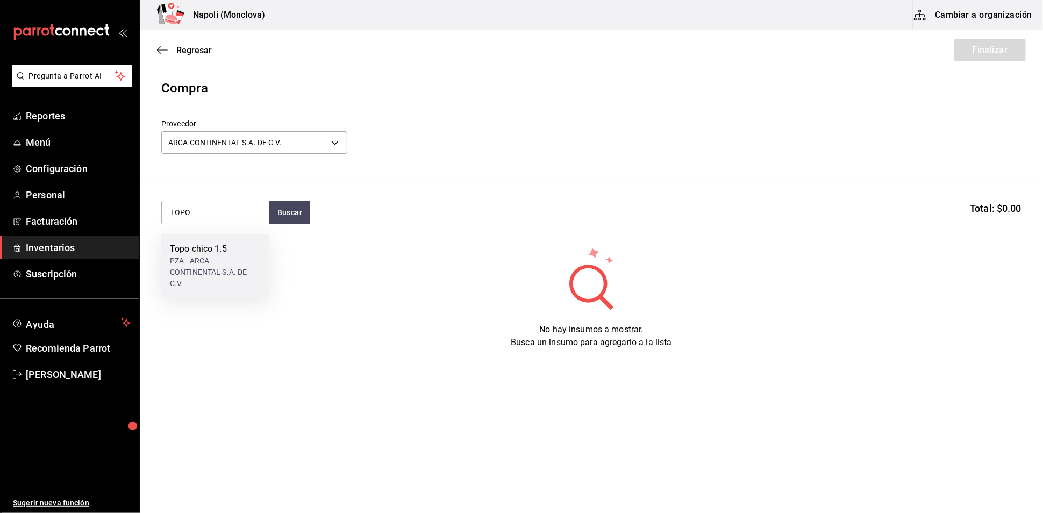
click at [233, 256] on div "PZA - ARCA CONTINENTAL S.A. DE C.V." at bounding box center [215, 272] width 90 height 34
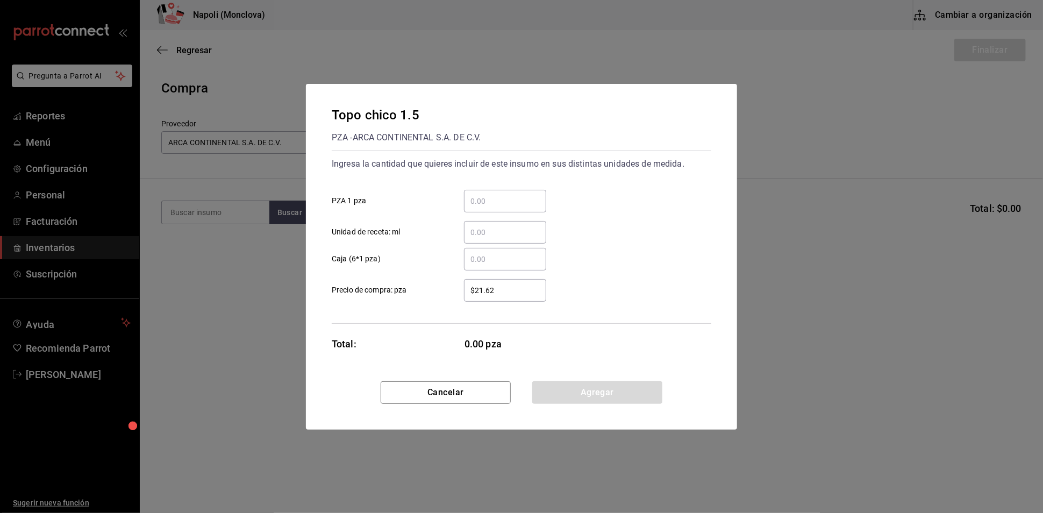
click at [487, 195] on input "​ PZA 1 pza" at bounding box center [505, 201] width 82 height 13
type input "42"
click at [576, 396] on button "Agregar" at bounding box center [597, 392] width 130 height 23
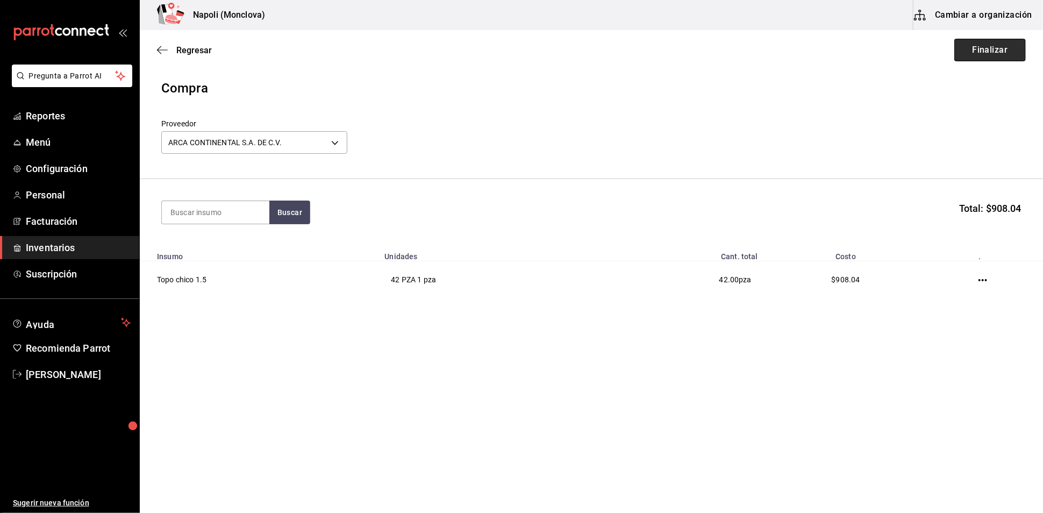
click at [1010, 48] on button "Finalizar" at bounding box center [989, 50] width 71 height 23
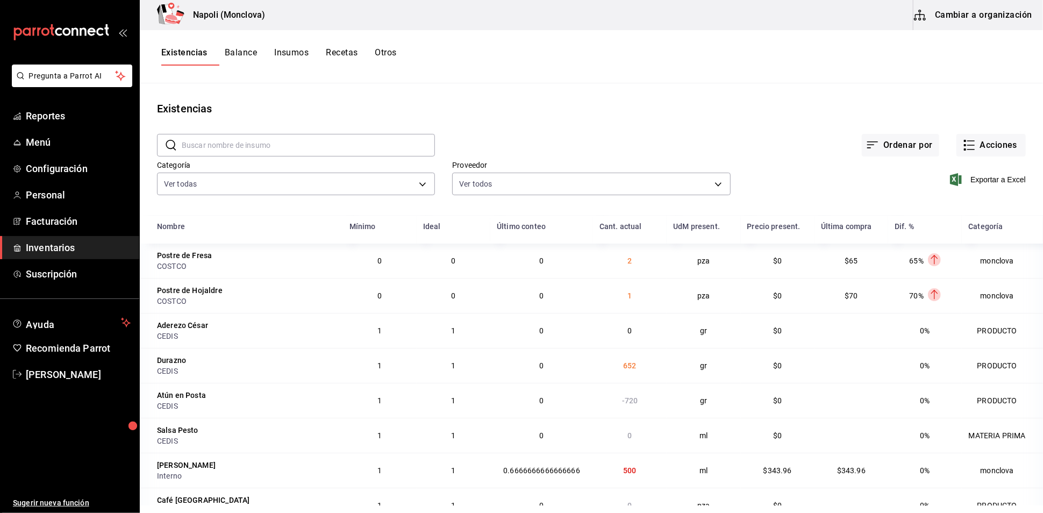
click at [533, 130] on div "Ordenar por Acciones" at bounding box center [730, 137] width 591 height 40
click at [536, 139] on div "Ordenar por Acciones" at bounding box center [730, 137] width 591 height 40
click at [489, 109] on div "Existencias" at bounding box center [591, 108] width 903 height 16
